Goal: Task Accomplishment & Management: Manage account settings

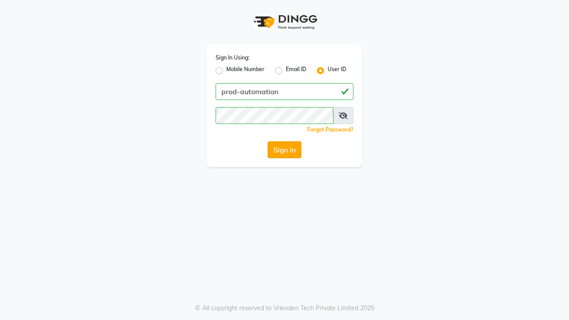
click at [284, 150] on button "Sign In" at bounding box center [285, 149] width 34 height 17
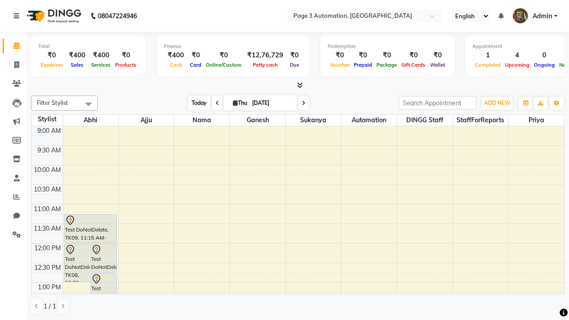
click at [195, 103] on span "Today" at bounding box center [199, 103] width 22 height 14
click at [497, 103] on span "ADD NEW" at bounding box center [497, 103] width 26 height 7
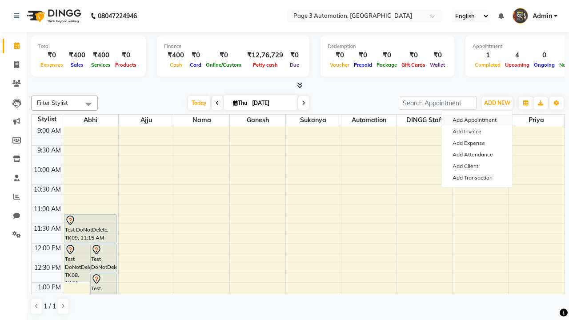
click at [477, 120] on button "Add Appointment" at bounding box center [477, 120] width 70 height 12
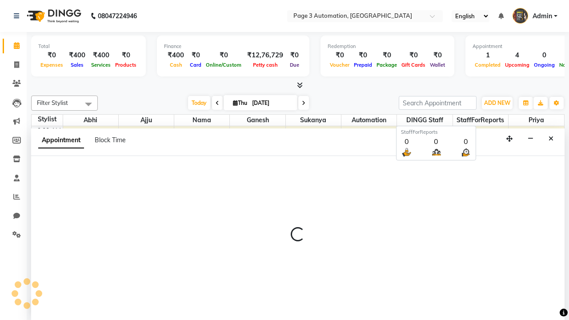
scroll to position [0, 0]
select select "600"
select select "tentative"
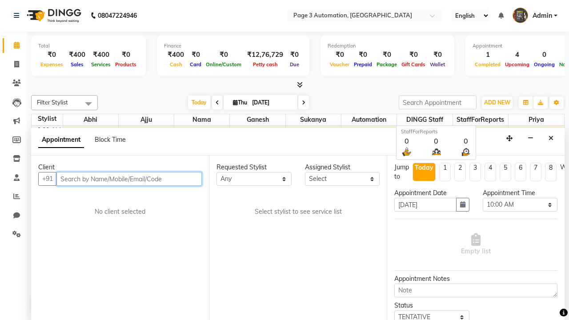
type input "8192346578"
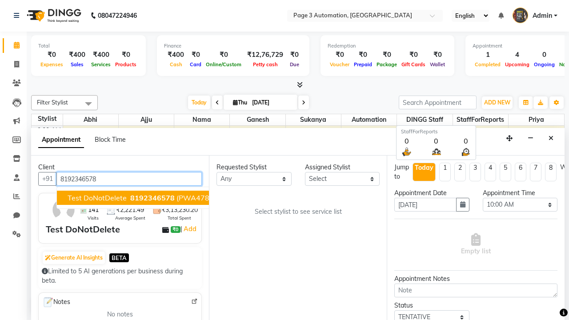
click at [130, 198] on span "8192346578" at bounding box center [152, 197] width 44 height 9
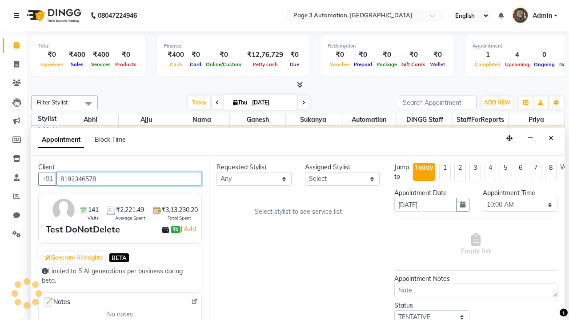
scroll to position [0, 0]
select select "711"
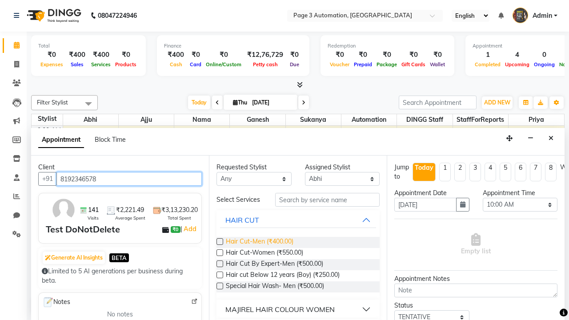
type input "8192346578"
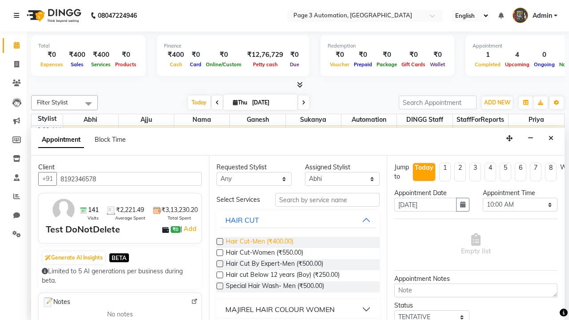
click at [259, 242] on span "Hair Cut-Men (₹400.00)" at bounding box center [260, 242] width 68 height 11
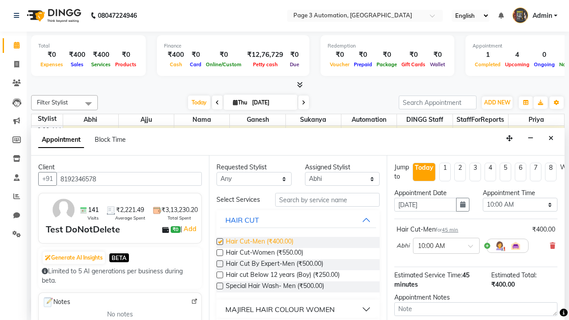
checkbox input "false"
select select "870"
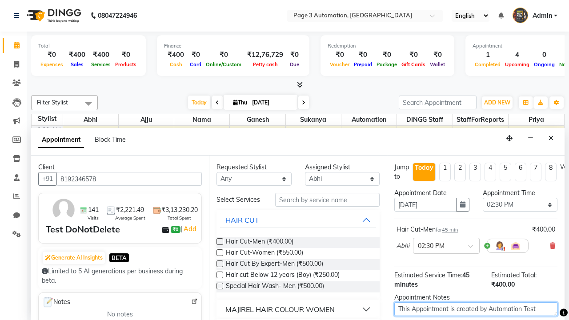
type textarea "This Appointment is created by Automation Test"
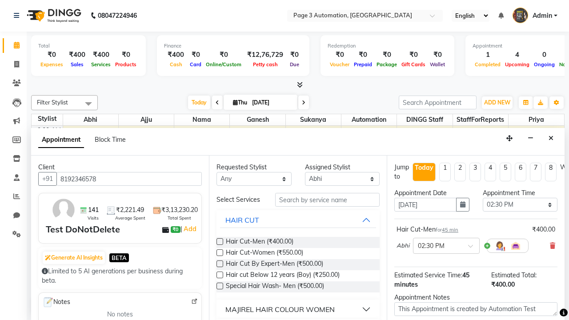
checkbox input "false"
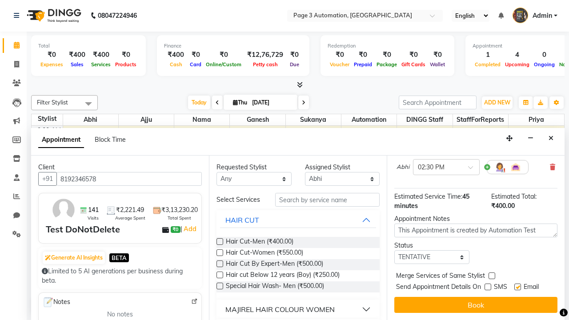
click at [517, 287] on label at bounding box center [517, 287] width 7 height 7
click at [517, 287] on input "checkbox" at bounding box center [517, 288] width 6 height 6
checkbox input "false"
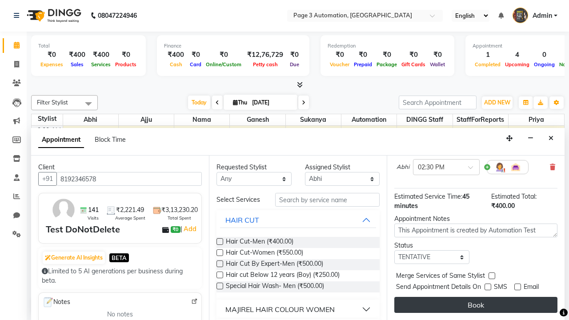
click at [476, 305] on button "Book" at bounding box center [475, 305] width 163 height 16
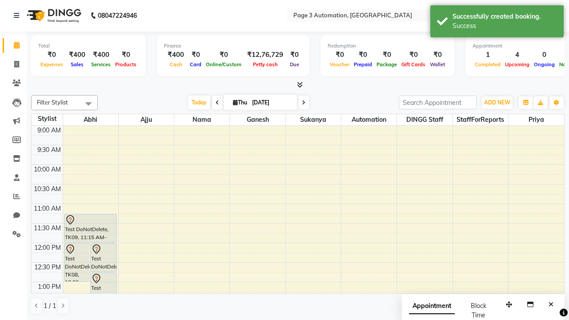
scroll to position [0, 0]
click at [497, 23] on div "Success" at bounding box center [505, 25] width 104 height 9
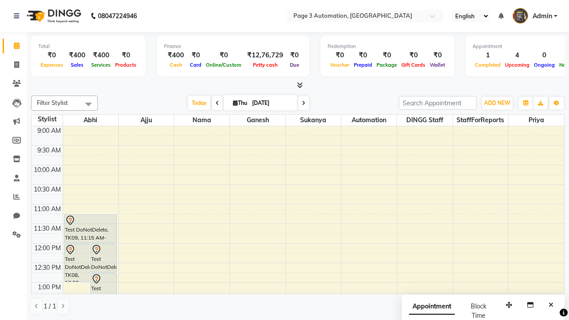
click at [88, 104] on span at bounding box center [89, 104] width 18 height 17
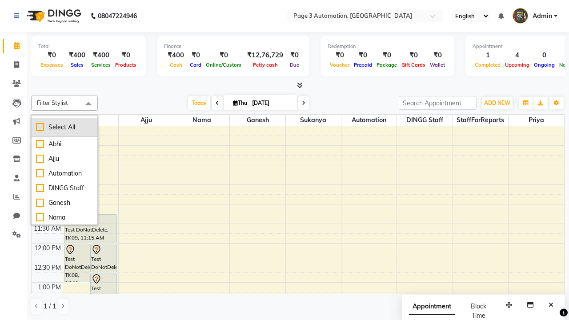
click at [64, 127] on div "Select All" at bounding box center [64, 127] width 57 height 9
checkbox input "true"
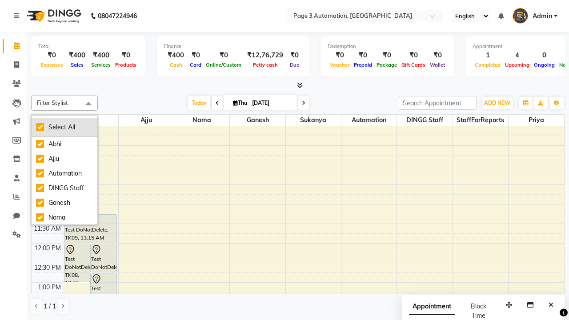
checkbox input "true"
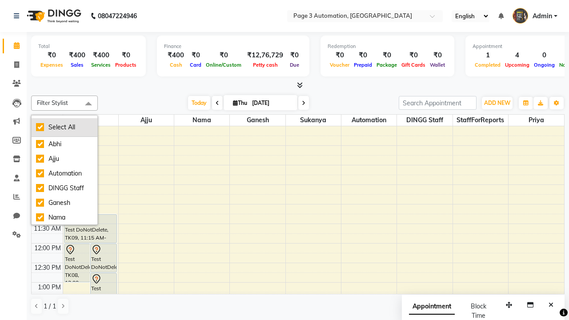
checkbox input "true"
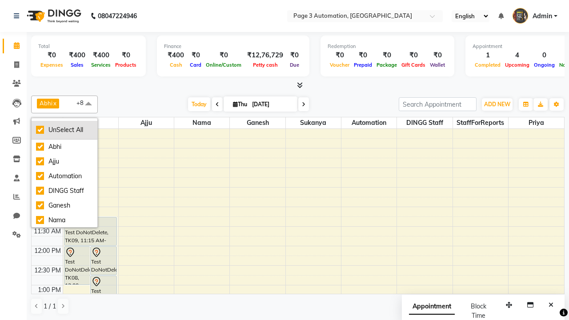
click at [64, 130] on div "UnSelect All" at bounding box center [64, 129] width 57 height 9
checkbox input "false"
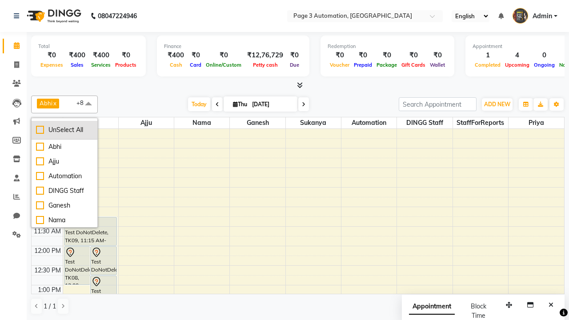
checkbox input "false"
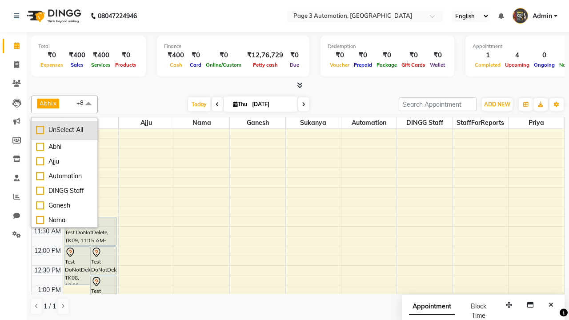
checkbox input "false"
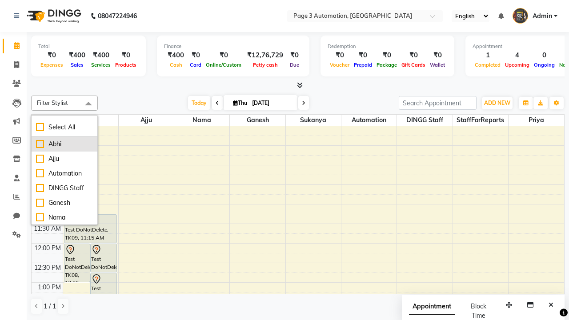
click at [64, 144] on div "Abhi" at bounding box center [64, 144] width 57 height 9
checkbox input "true"
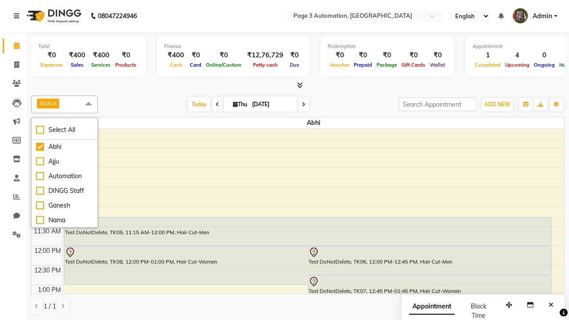
click at [88, 104] on span at bounding box center [89, 104] width 18 height 17
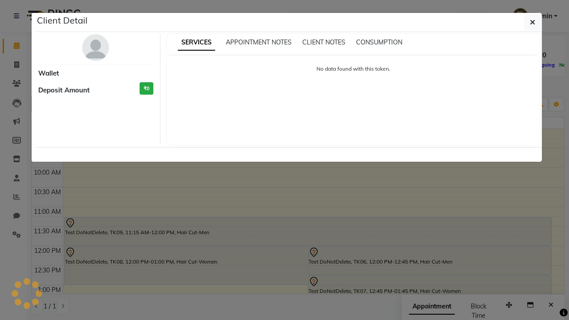
select select "7"
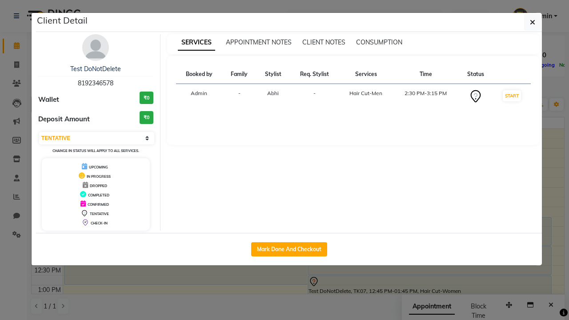
scroll to position [147, 0]
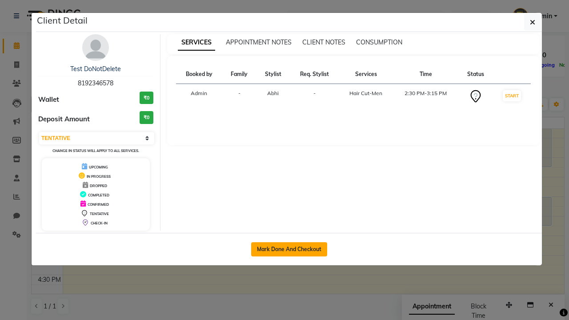
click at [289, 249] on button "Mark Done And Checkout" at bounding box center [289, 249] width 76 height 14
select select "service"
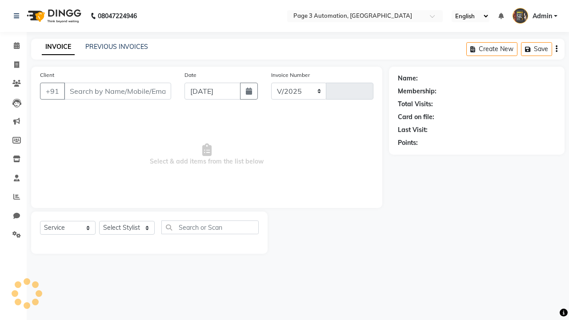
select select "2774"
type input "8817"
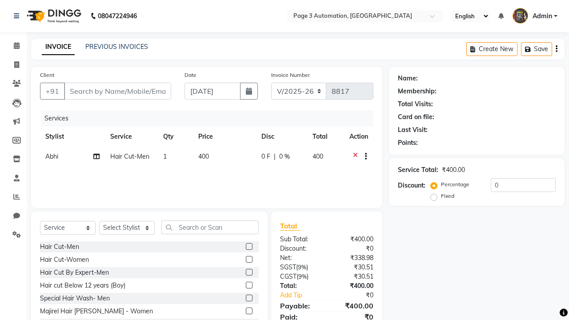
type input "8192346578"
select select "711"
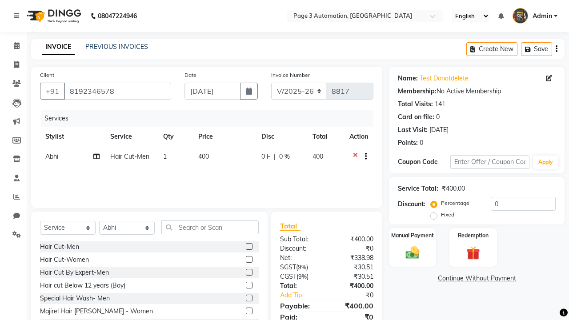
click at [52, 156] on span "Abhi" at bounding box center [51, 156] width 13 height 8
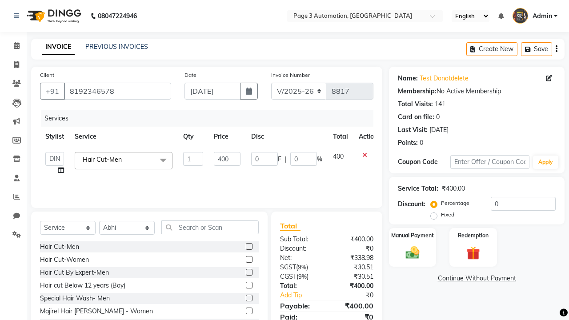
select select "77829"
click at [412, 235] on label "Manual Payment" at bounding box center [412, 235] width 44 height 8
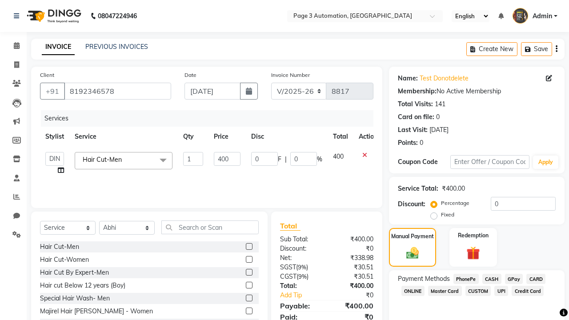
click at [492, 279] on span "CASH" at bounding box center [491, 279] width 19 height 10
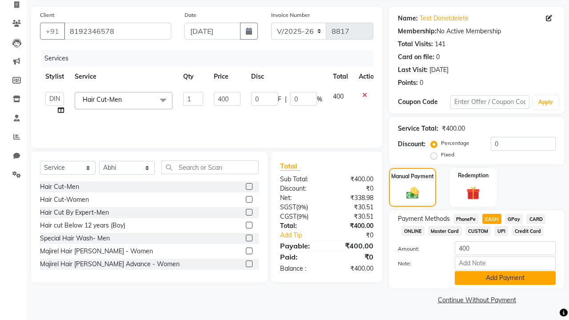
click at [505, 278] on button "Add Payment" at bounding box center [505, 278] width 101 height 14
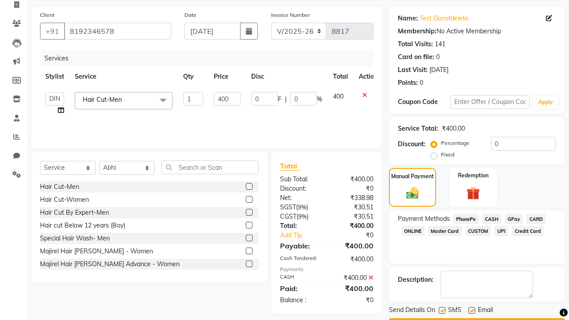
click at [442, 310] on label at bounding box center [442, 310] width 7 height 7
click at [442, 310] on input "checkbox" at bounding box center [442, 311] width 6 height 6
checkbox input "false"
click at [472, 310] on label at bounding box center [472, 310] width 7 height 7
click at [472, 310] on input "checkbox" at bounding box center [472, 311] width 6 height 6
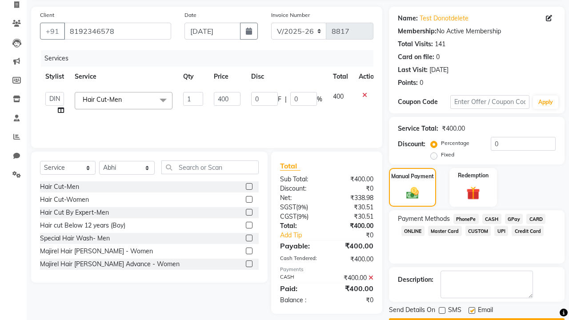
checkbox input "false"
click at [477, 318] on button "Checkout" at bounding box center [477, 325] width 176 height 14
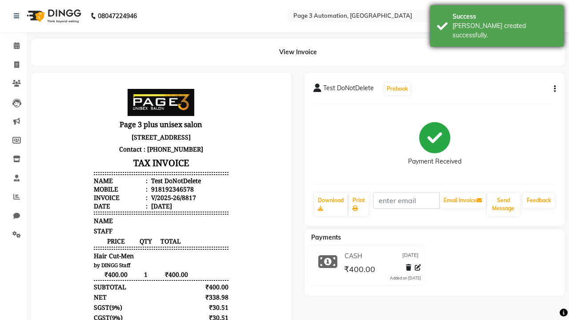
click at [497, 23] on div "[PERSON_NAME] created successfully." at bounding box center [505, 30] width 104 height 19
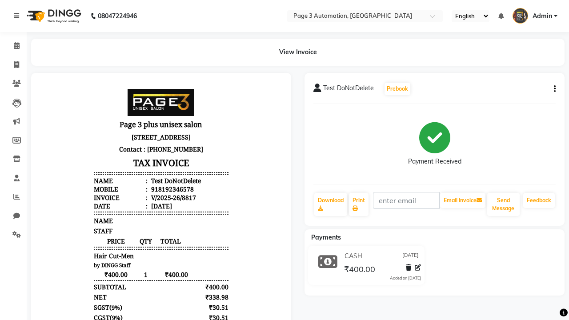
click at [18, 16] on icon at bounding box center [16, 16] width 5 height 6
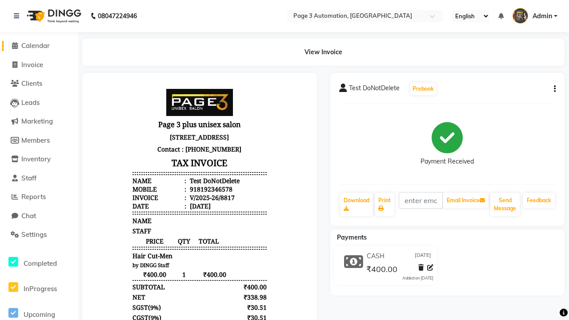
click at [39, 46] on span "Calendar" at bounding box center [35, 45] width 28 height 8
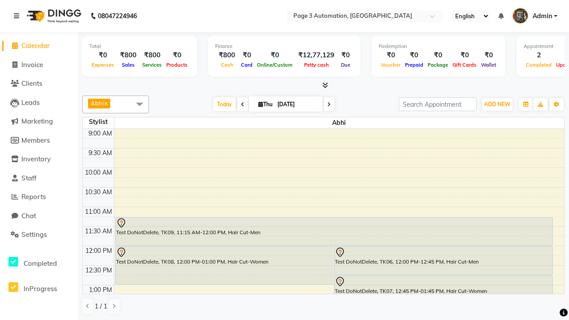
click at [140, 104] on span at bounding box center [140, 104] width 18 height 17
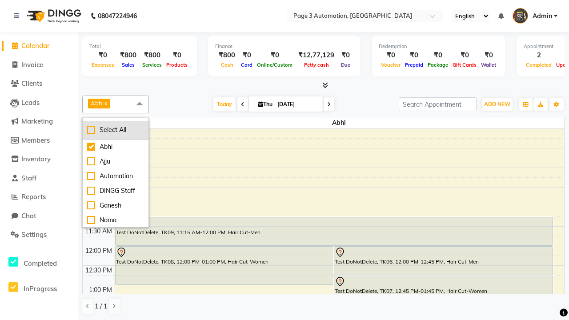
click at [116, 130] on div "Select All" at bounding box center [115, 129] width 57 height 9
checkbox input "true"
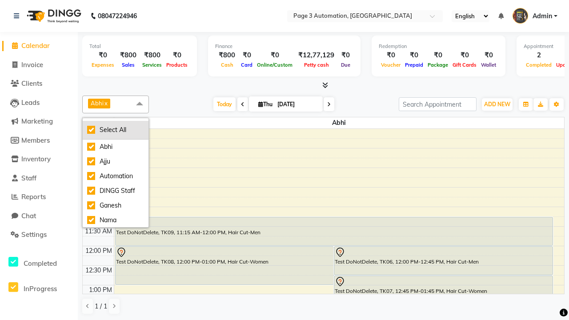
checkbox input "true"
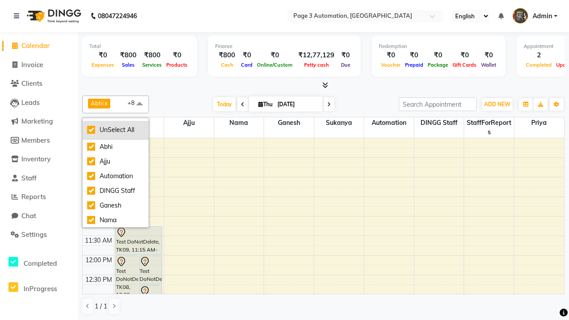
click at [116, 130] on div "UnSelect All" at bounding box center [115, 129] width 57 height 9
checkbox input "false"
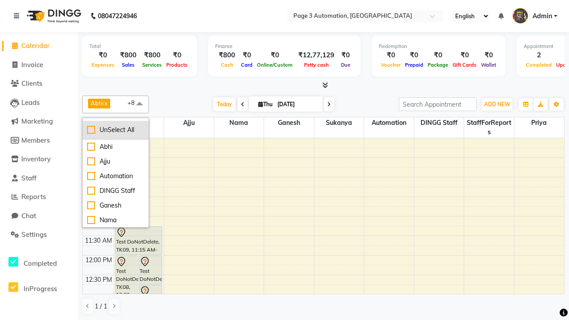
checkbox input "false"
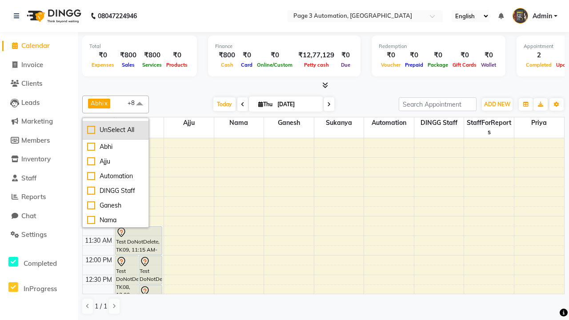
checkbox input "false"
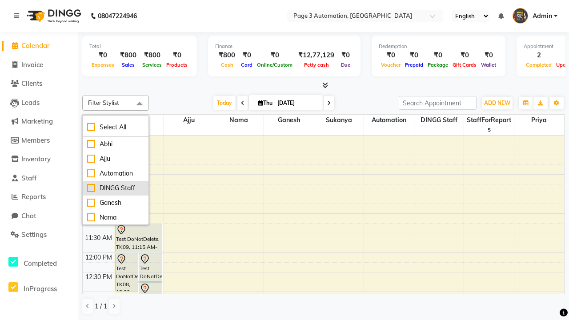
click at [116, 188] on div "DINGG Staff" at bounding box center [115, 188] width 57 height 9
checkbox input "true"
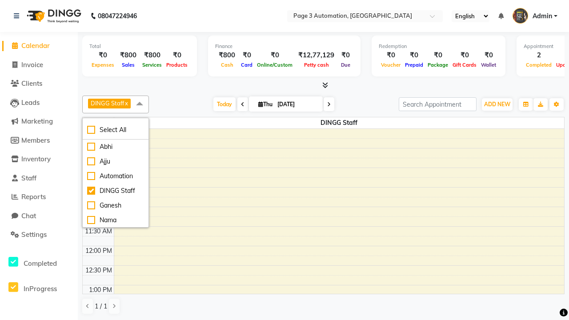
click at [140, 104] on span at bounding box center [140, 104] width 18 height 17
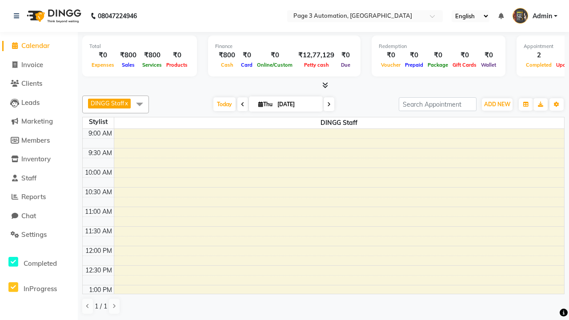
select select "3"
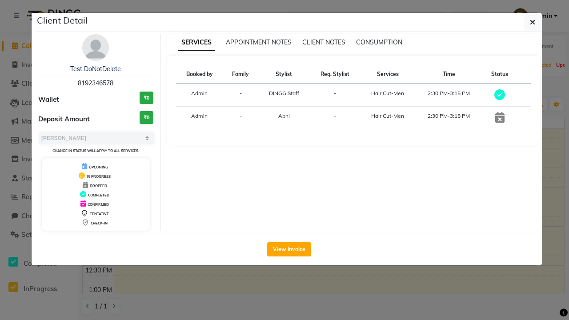
scroll to position [147, 0]
click at [533, 22] on icon "button" at bounding box center [532, 22] width 5 height 7
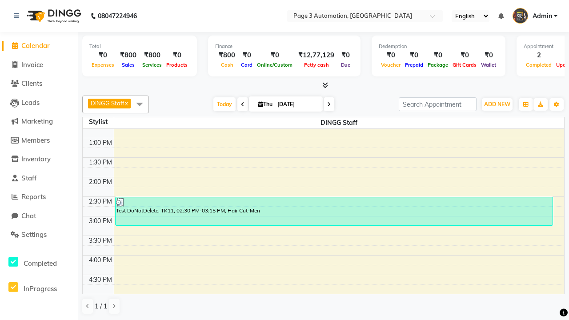
click at [140, 104] on span at bounding box center [140, 104] width 18 height 17
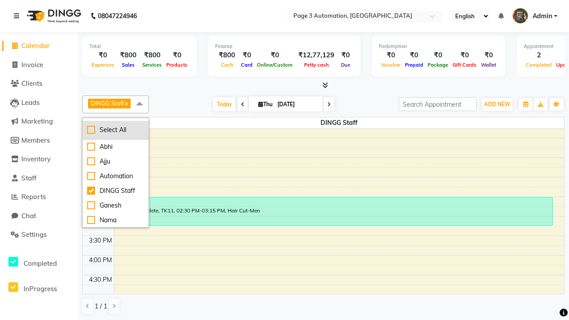
click at [116, 130] on div "Select All" at bounding box center [115, 129] width 57 height 9
checkbox input "true"
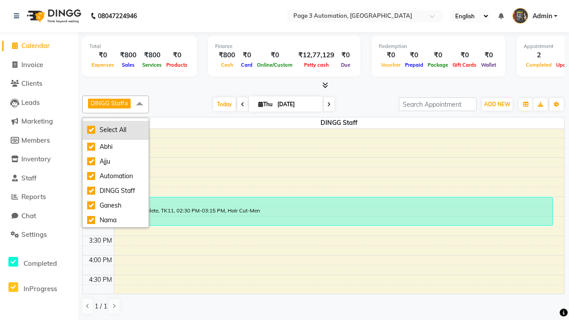
checkbox input "true"
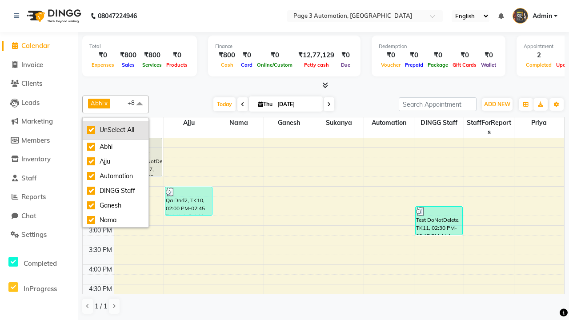
click at [116, 130] on div "UnSelect All" at bounding box center [115, 129] width 57 height 9
checkbox input "false"
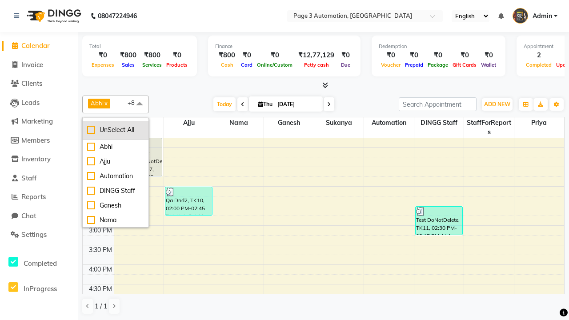
checkbox input "false"
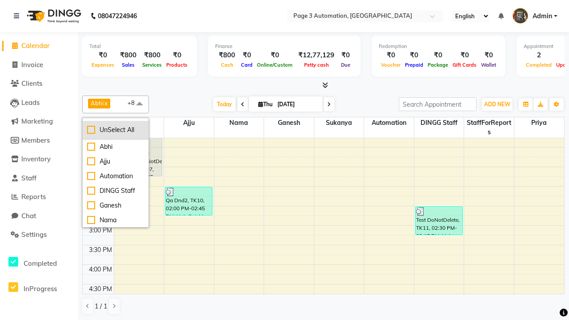
checkbox input "false"
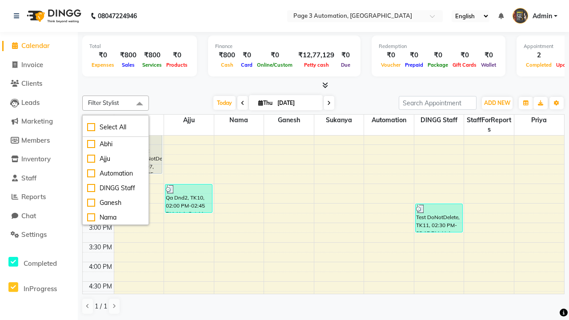
click at [140, 104] on span at bounding box center [140, 104] width 18 height 17
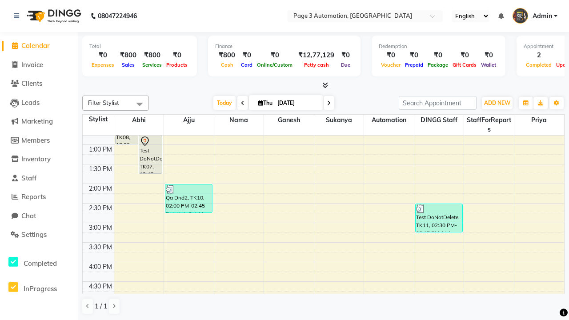
click at [535, 16] on span "Admin" at bounding box center [543, 16] width 20 height 9
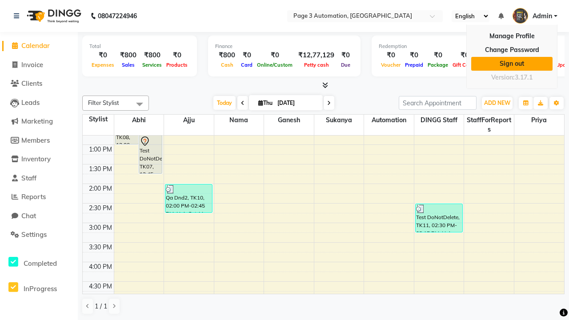
click at [512, 64] on link "Sign out" at bounding box center [511, 64] width 81 height 14
